Goal: Find specific page/section: Find specific page/section

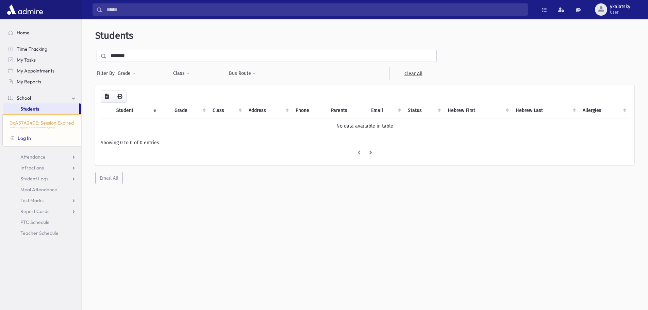
click at [37, 105] on link "Students" at bounding box center [41, 108] width 77 height 11
click at [36, 108] on span "Students" at bounding box center [29, 109] width 19 height 6
click at [32, 99] on link "School" at bounding box center [42, 98] width 79 height 11
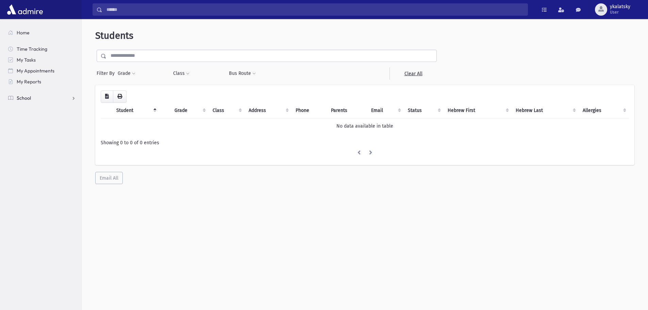
click at [13, 96] on link "School" at bounding box center [42, 98] width 79 height 11
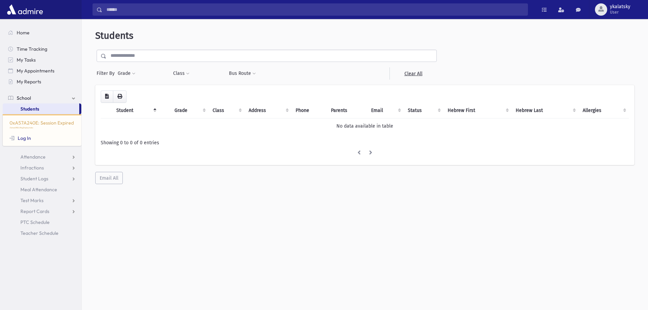
click at [13, 96] on link "School" at bounding box center [42, 98] width 79 height 11
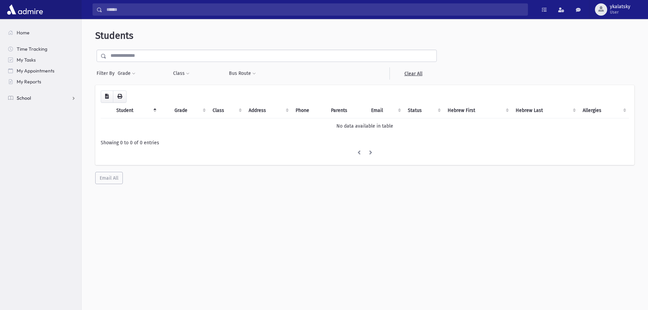
click at [14, 96] on link "School" at bounding box center [42, 98] width 79 height 11
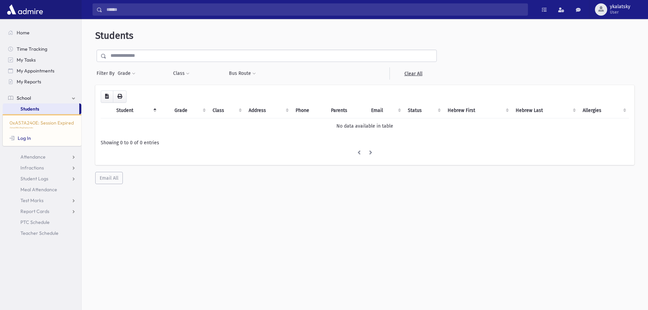
click at [67, 96] on link "School" at bounding box center [42, 98] width 79 height 11
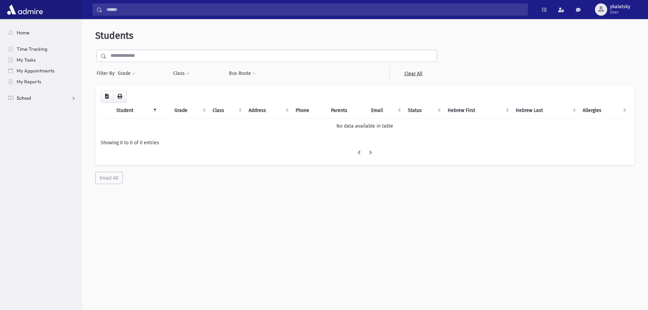
click at [67, 96] on link "School" at bounding box center [42, 98] width 79 height 11
